Goal: Information Seeking & Learning: Understand process/instructions

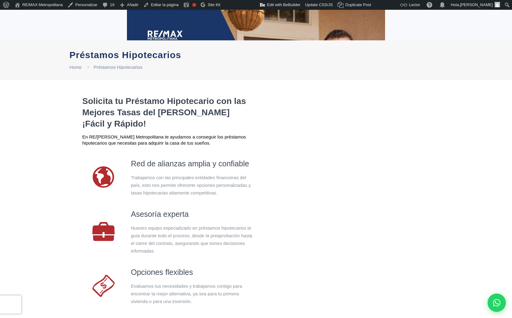
scroll to position [259, 0]
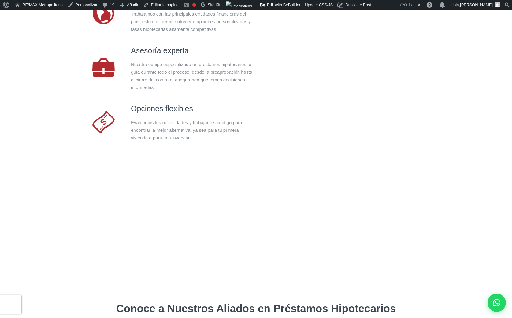
select select "DO"
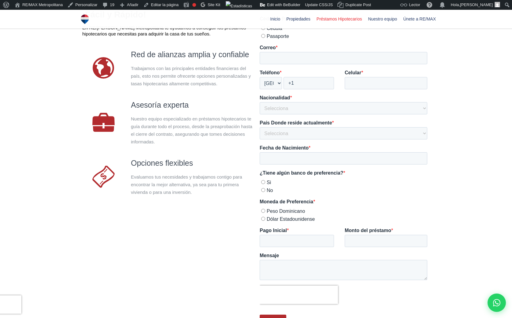
scroll to position [0, 0]
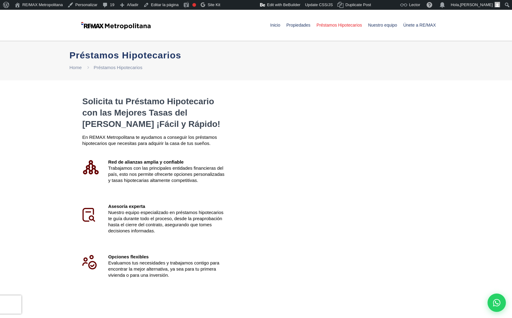
select select "DO"
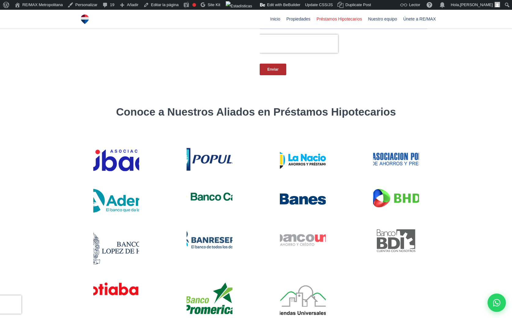
scroll to position [361, 0]
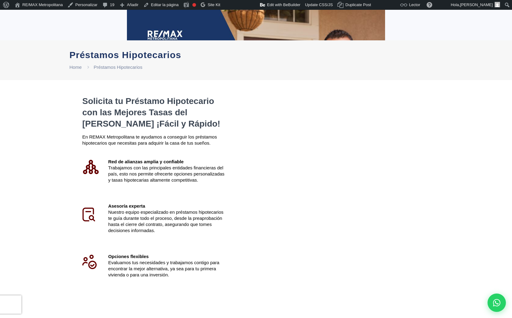
scroll to position [361, 0]
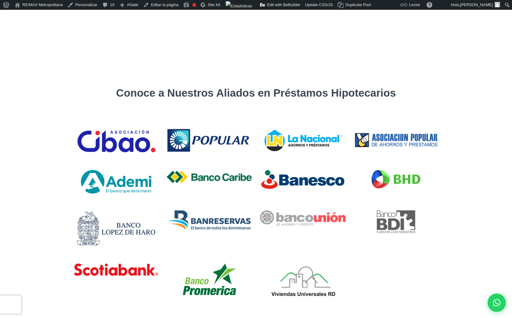
select select "DO"
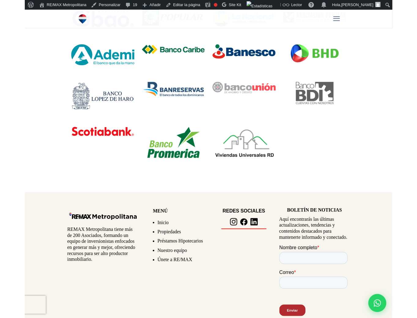
scroll to position [497, 0]
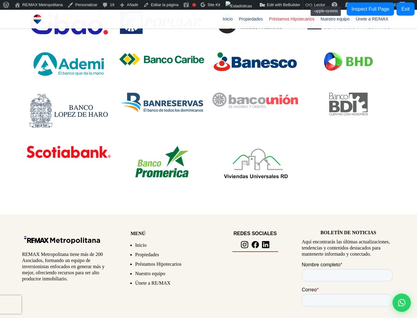
click at [308, 3] on link "Update CSS/JS" at bounding box center [319, 5] width 32 height 10
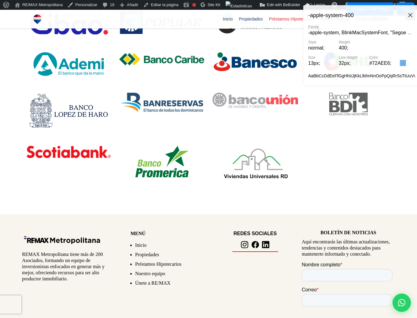
click at [411, 14] on icon at bounding box center [410, 15] width 4 height 4
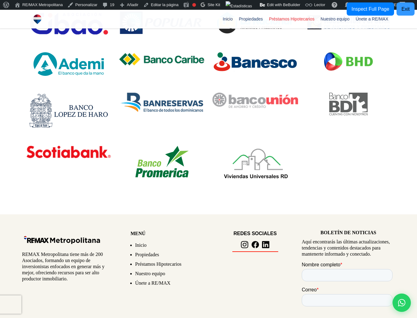
click at [402, 8] on button "Exit" at bounding box center [406, 8] width 18 height 13
click at [304, 5] on link "Update CSS/JS" at bounding box center [319, 5] width 32 height 10
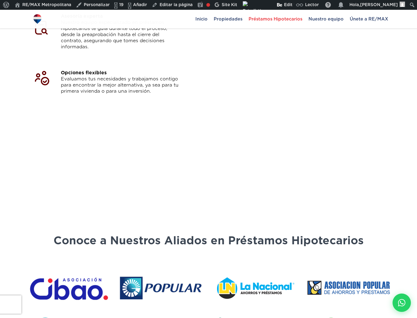
scroll to position [483, 0]
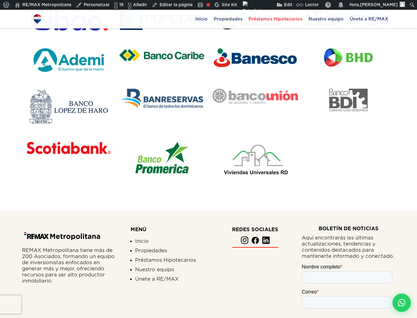
select select "DO"
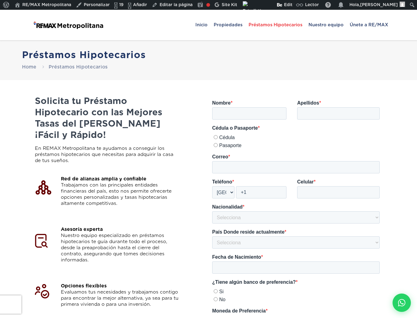
scroll to position [1, 0]
click at [143, 54] on h1 "Préstamos Hipotecarios" at bounding box center [208, 54] width 373 height 11
click at [73, 28] on img at bounding box center [68, 25] width 73 height 18
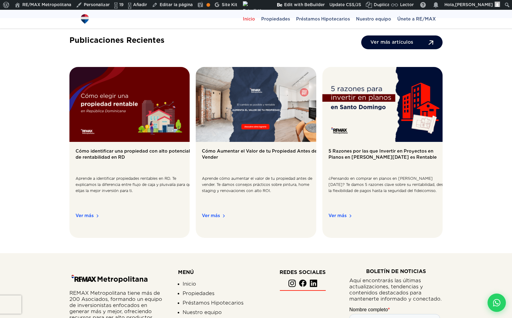
scroll to position [964, 0]
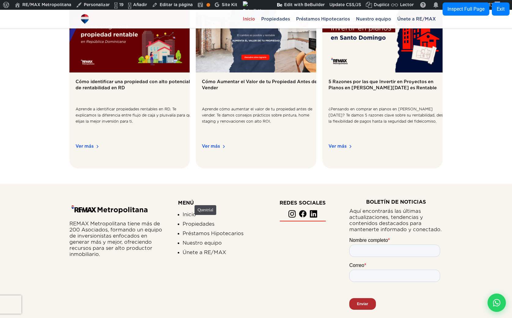
click at [192, 221] on link "Propiedades" at bounding box center [219, 225] width 73 height 9
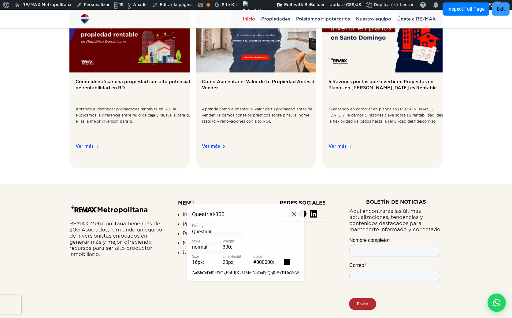
click at [417, 6] on button "Exit" at bounding box center [501, 8] width 18 height 13
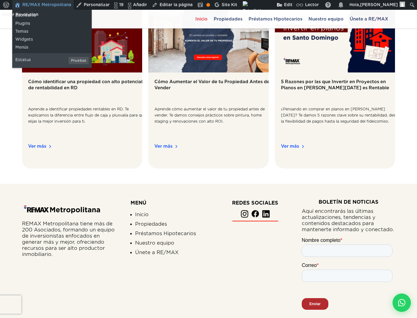
click at [39, 4] on link "RE/MAX Metropolitana" at bounding box center [42, 5] width 61 height 10
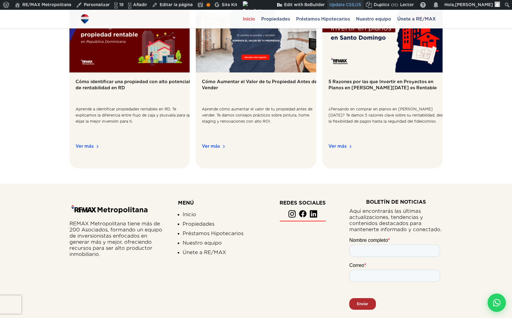
click at [327, 4] on link "Update CSS/JS" at bounding box center [345, 5] width 36 height 10
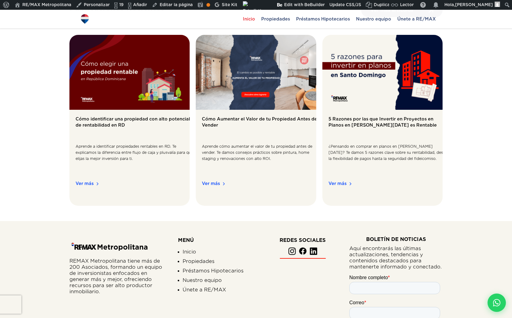
scroll to position [964, 0]
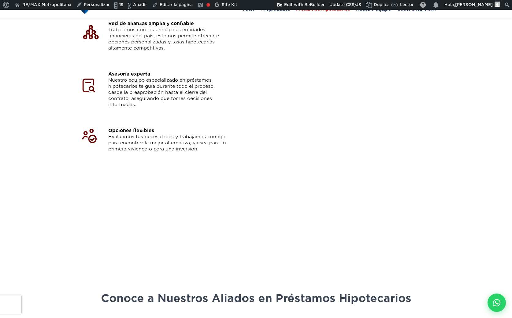
select select "DO"
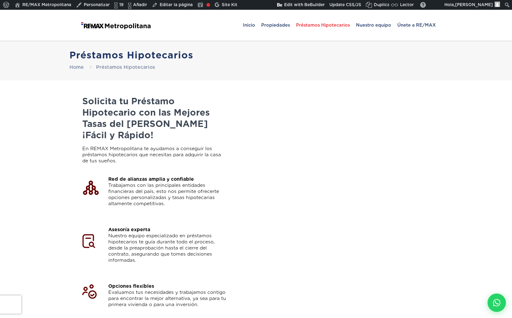
select select "DO"
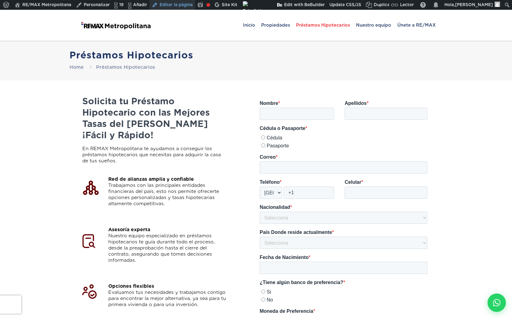
click at [178, 5] on link "Editar la página" at bounding box center [173, 5] width 46 height 10
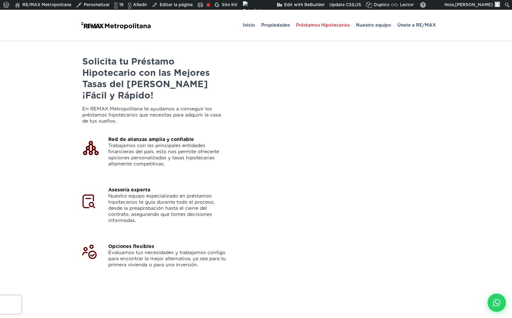
select select "DO"
